Goal: Information Seeking & Learning: Stay updated

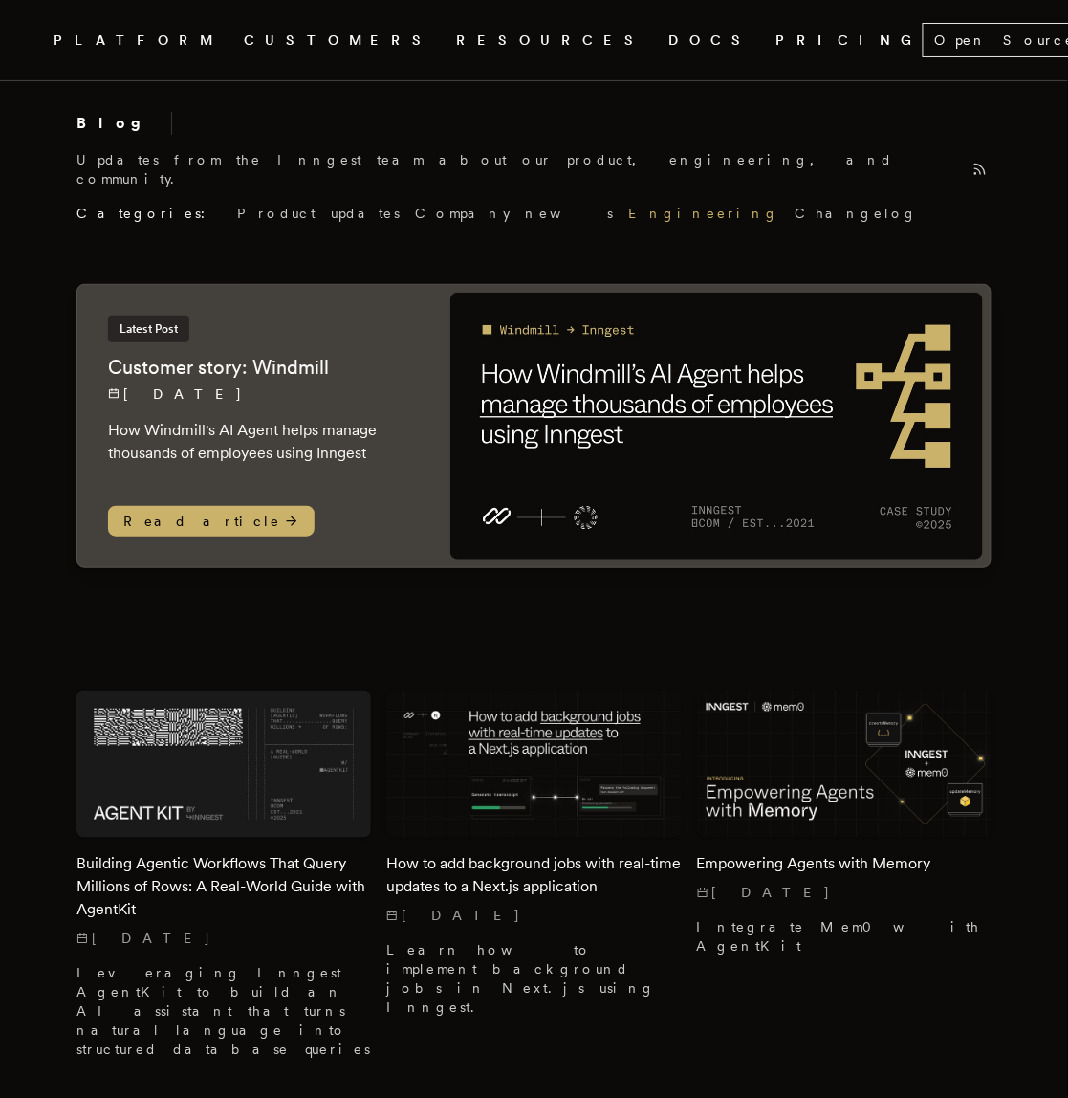
click at [628, 204] on link "Engineering" at bounding box center [703, 213] width 151 height 19
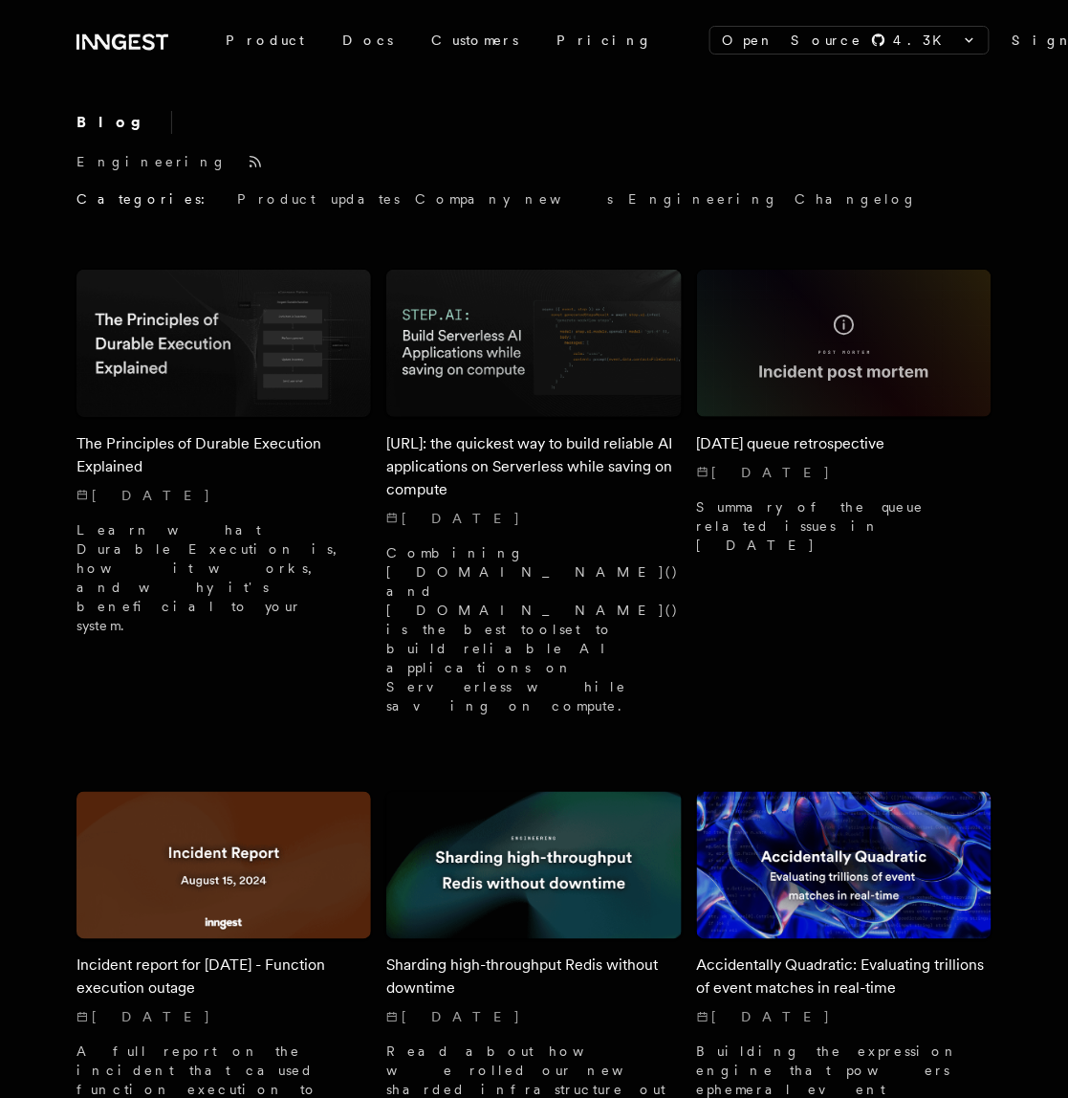
click at [537, 206] on div "Blog Engineering Categories: Product updates Company news Engineering Changelog" at bounding box center [533, 160] width 915 height 98
click at [795, 202] on link "Changelog" at bounding box center [857, 198] width 124 height 19
click at [237, 203] on link "Product updates" at bounding box center [318, 198] width 163 height 19
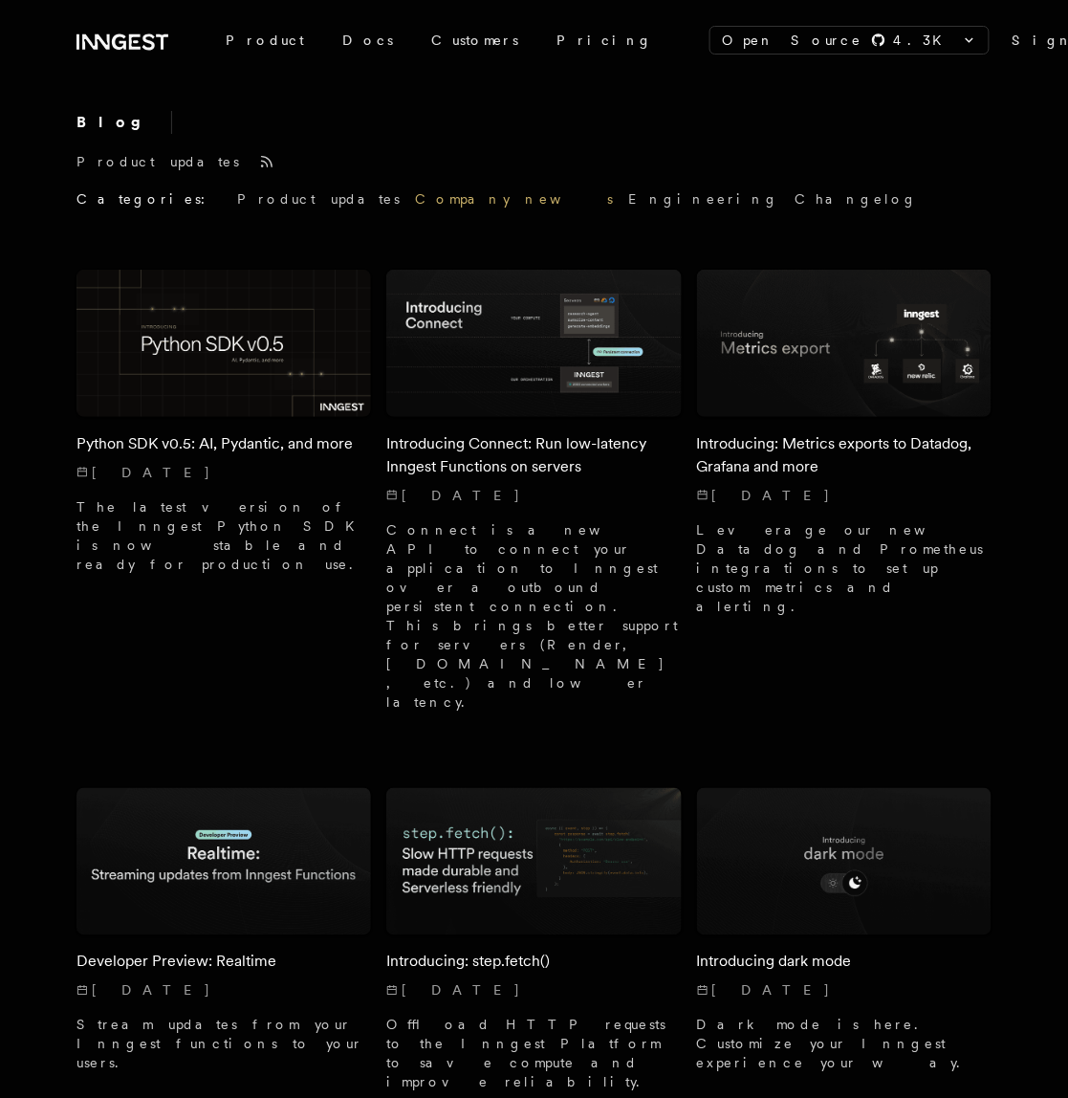
click at [415, 203] on link "Company news" at bounding box center [514, 198] width 198 height 19
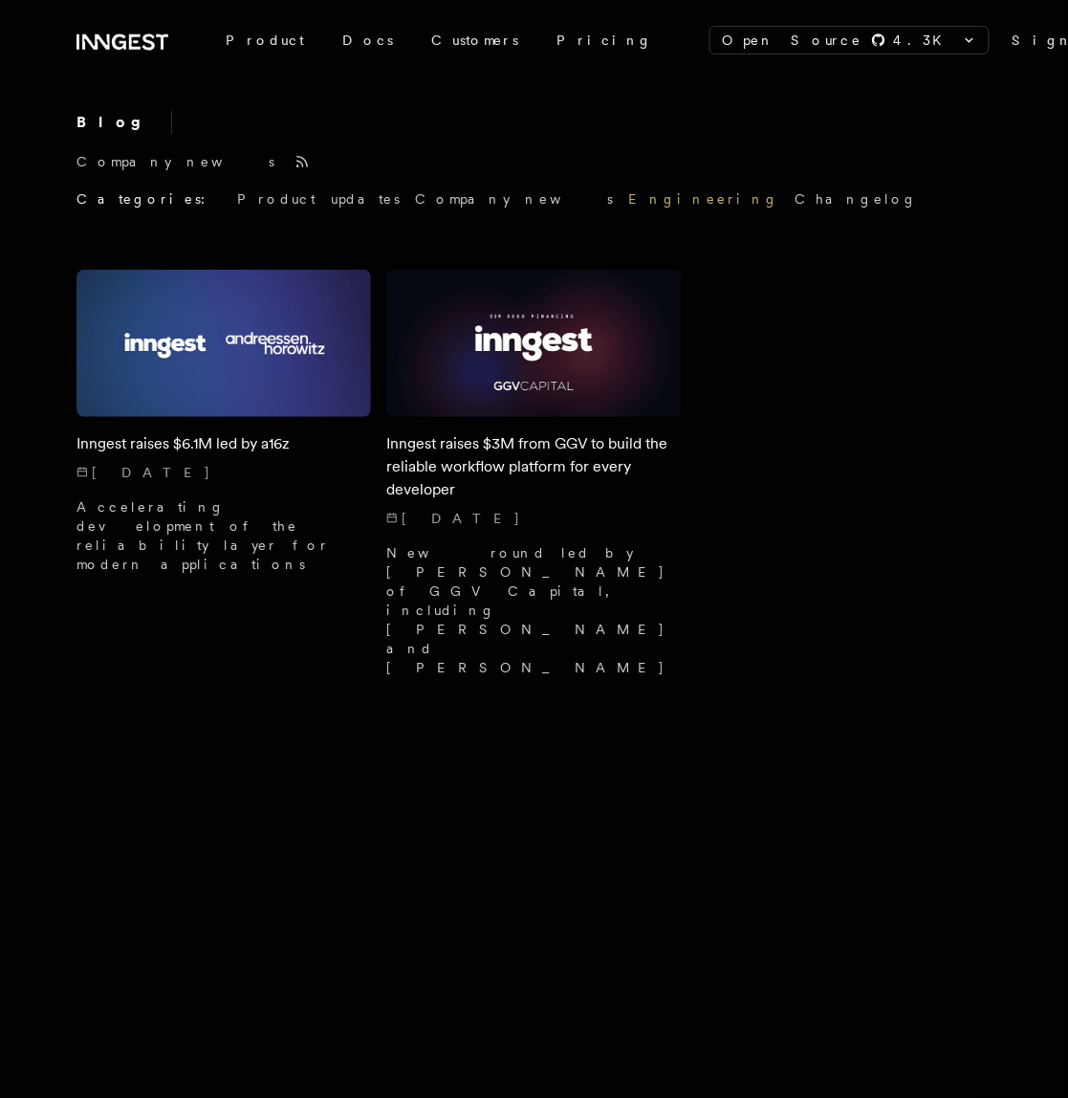
click at [628, 199] on link "Engineering" at bounding box center [703, 198] width 151 height 19
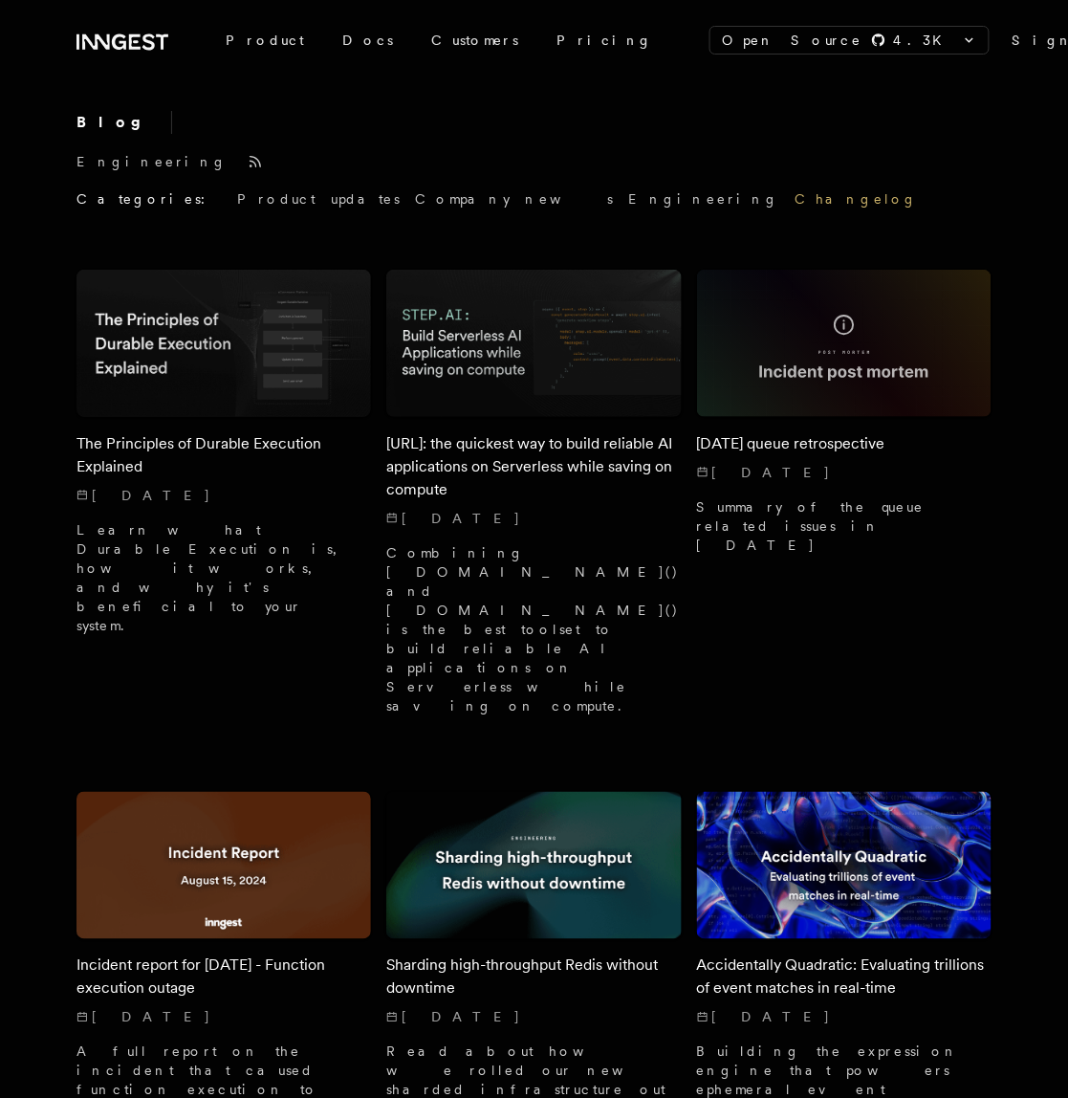
click at [795, 196] on link "Changelog" at bounding box center [857, 198] width 124 height 19
